Goal: Browse casually

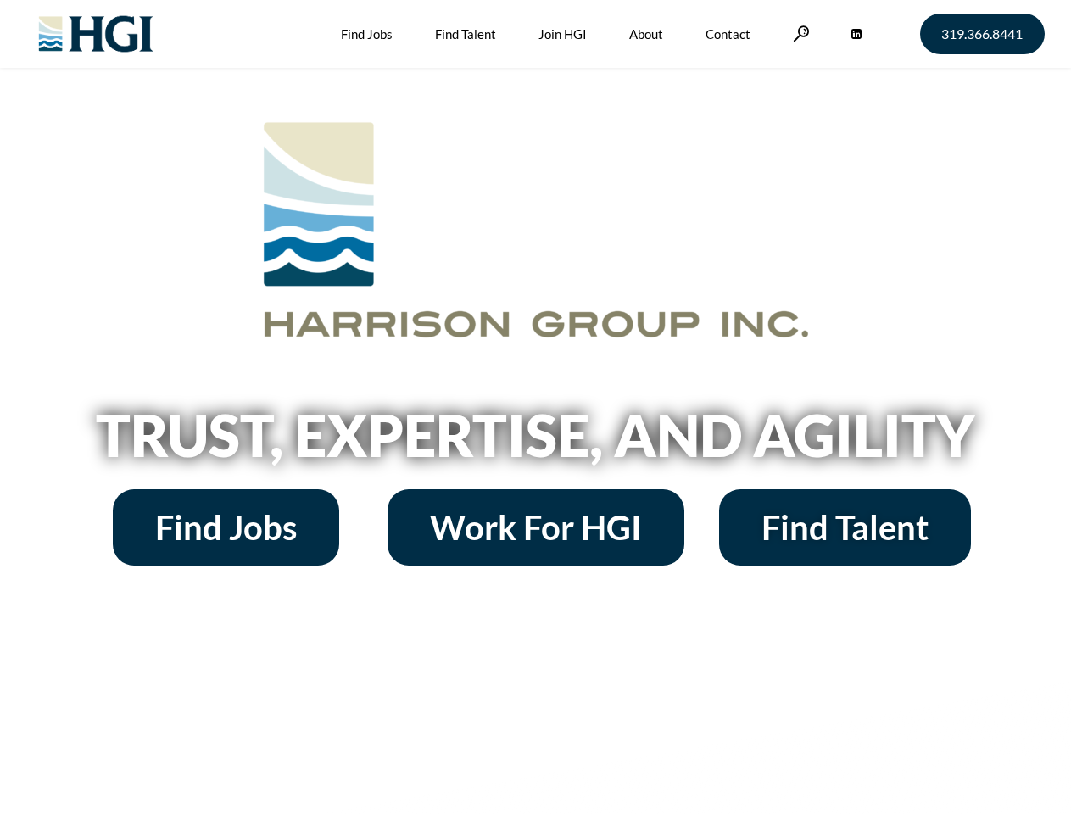
click at [535, 407] on h2 "Trust, Expertise, and Agility" at bounding box center [536, 435] width 967 height 58
click at [799, 33] on link at bounding box center [801, 33] width 17 height 16
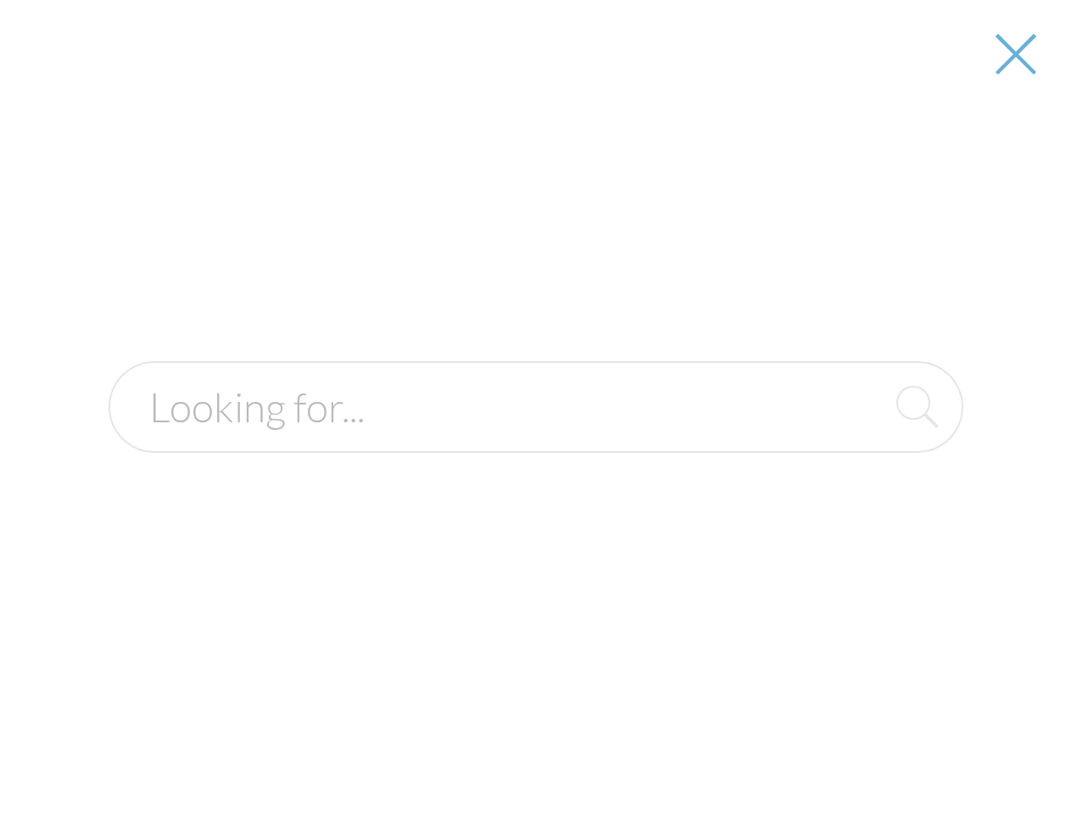
click at [535, 441] on h2 "Trust, Expertise, and Agility" at bounding box center [536, 435] width 967 height 58
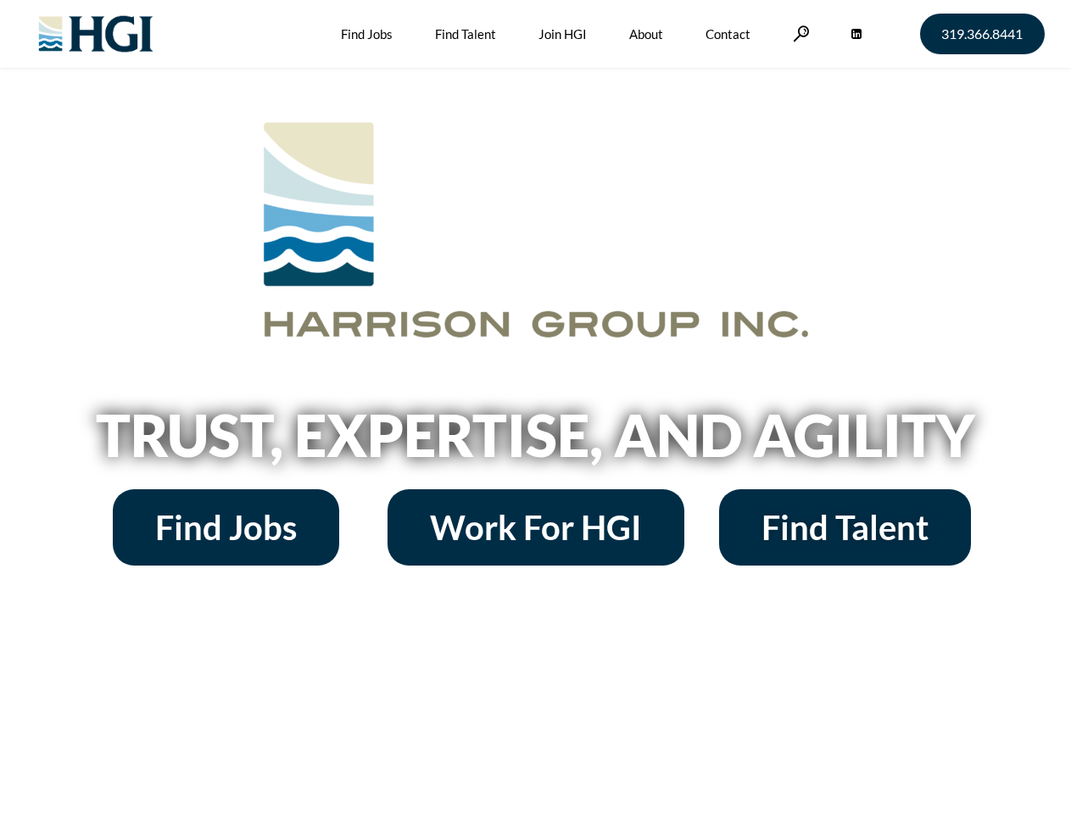
click at [535, 407] on h2 "Trust, Expertise, and Agility" at bounding box center [536, 435] width 967 height 58
click at [799, 33] on link at bounding box center [801, 33] width 17 height 16
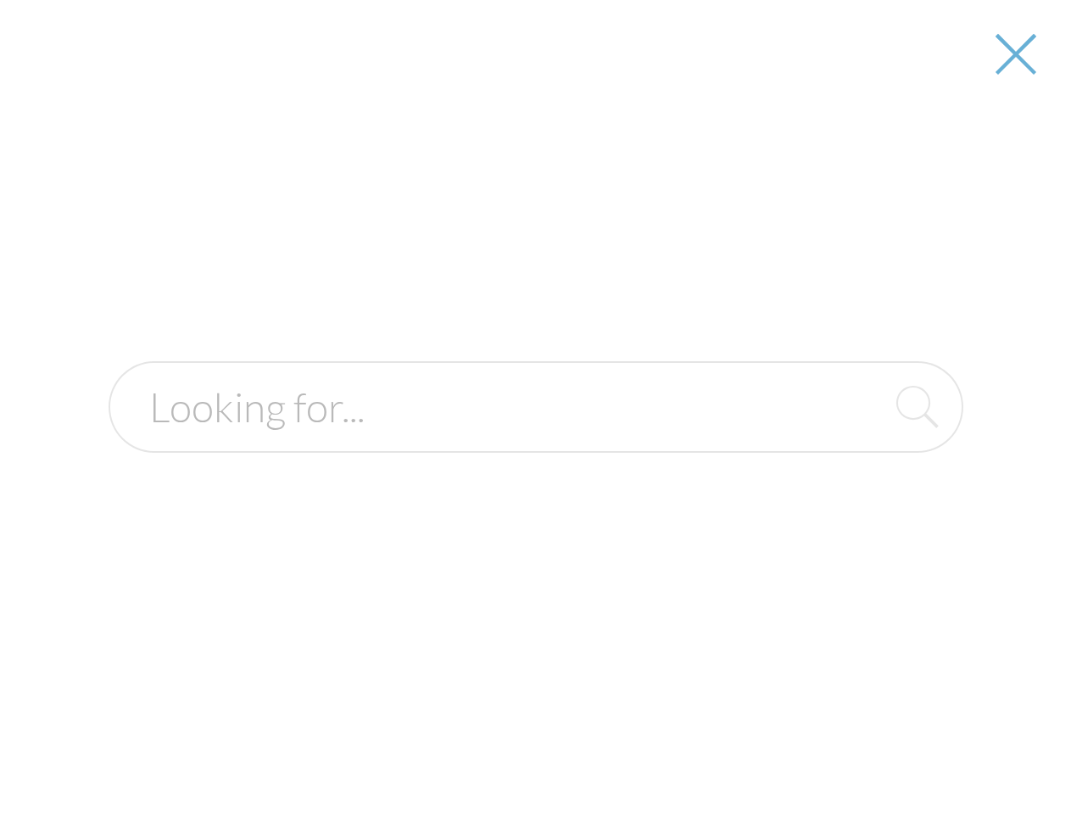
click at [535, 441] on h2 "Trust, Expertise, and Agility" at bounding box center [536, 435] width 967 height 58
